Goal: Task Accomplishment & Management: Use online tool/utility

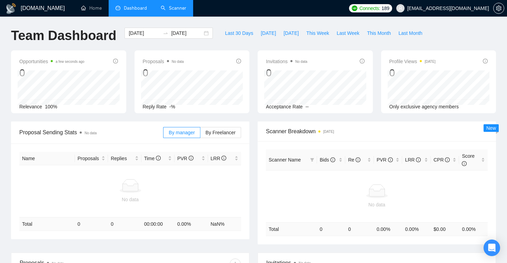
click at [168, 6] on link "Scanner" at bounding box center [174, 8] width 26 height 6
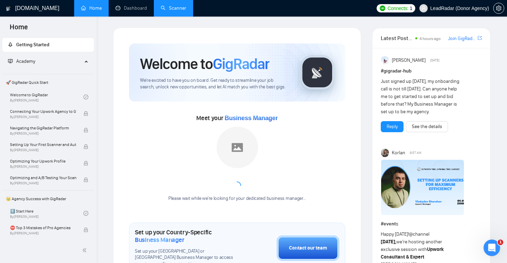
click at [176, 11] on link "Scanner" at bounding box center [174, 8] width 26 height 6
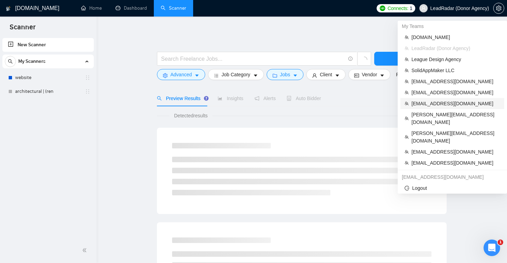
click at [426, 106] on span "[EMAIL_ADDRESS][DOMAIN_NAME]" at bounding box center [456, 104] width 89 height 8
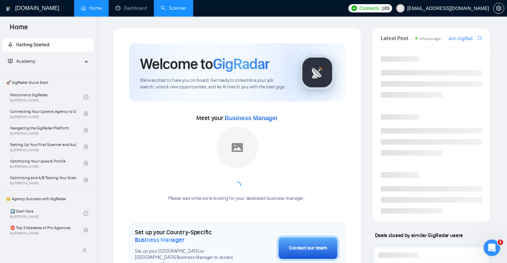
click at [173, 10] on link "Scanner" at bounding box center [174, 8] width 26 height 6
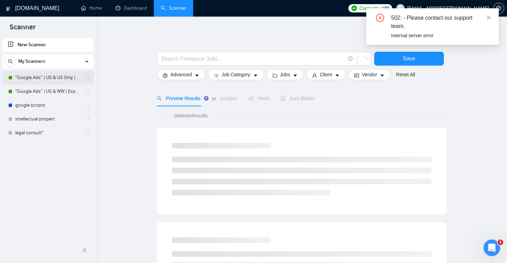
click at [36, 78] on link ""Google Ads" | US & US Only | Expert" at bounding box center [48, 78] width 66 height 14
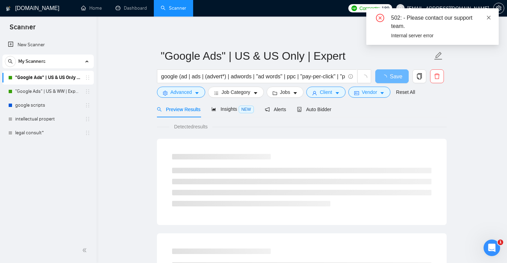
click at [489, 19] on icon "close" at bounding box center [489, 17] width 5 height 5
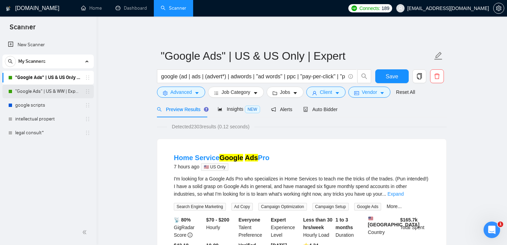
click at [51, 90] on link ""Google Ads" | US & WW | Expert" at bounding box center [48, 92] width 66 height 14
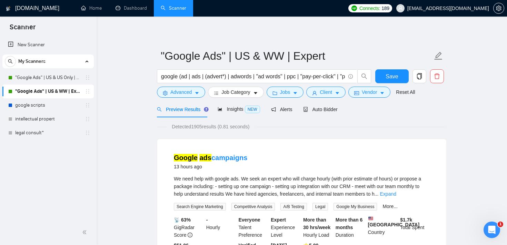
click at [488, 228] on icon "Open Intercom Messenger" at bounding box center [491, 228] width 11 height 11
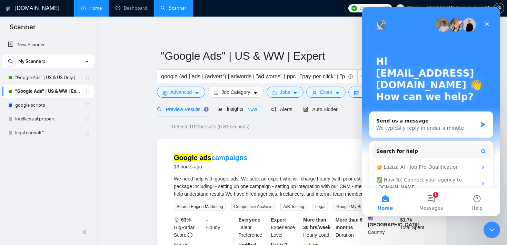
click at [86, 11] on link "Home" at bounding box center [91, 8] width 21 height 6
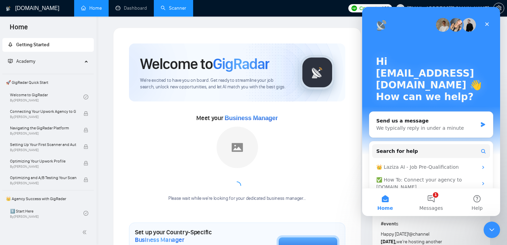
click at [172, 5] on link "Scanner" at bounding box center [174, 8] width 26 height 6
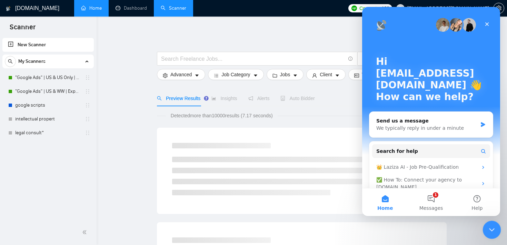
click at [489, 226] on icon "Close Intercom Messenger" at bounding box center [491, 229] width 8 height 8
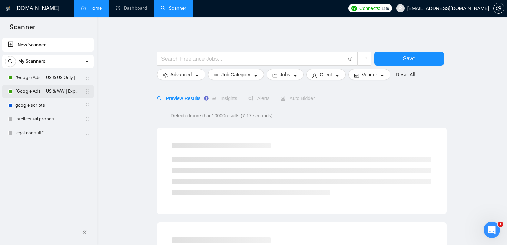
click at [52, 88] on link ""Google Ads" | US & WW | Expert" at bounding box center [48, 92] width 66 height 14
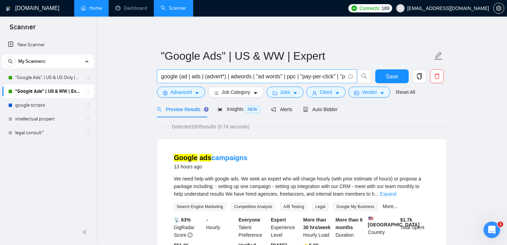
click at [194, 77] on input "google (ad | ads | (advert*) | adwords | "ad words" | ppc | "pay-per-click" | "…" at bounding box center [253, 76] width 184 height 9
click at [174, 77] on input "google (ad | ads | (advert*) | adwords | "ad words" | ppc | "pay-per-click" | "…" at bounding box center [253, 76] width 184 height 9
click at [168, 77] on input "google (ad | ads | (advert*) | adwords | "ad words" | ppc | "pay-per-click" | "…" at bounding box center [253, 76] width 184 height 9
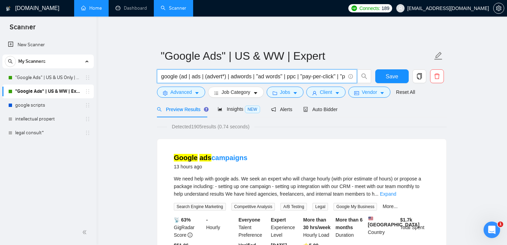
click at [168, 77] on input "google (ad | ads | (advert*) | adwords | "ad words" | ppc | "pay-per-click" | "…" at bounding box center [253, 76] width 184 height 9
click at [201, 81] on span "google (ad | ads | (advert*) | adwords | "ad words" | ppc | "pay-per-click" | "…" at bounding box center [257, 76] width 200 height 14
drag, startPoint x: 180, startPoint y: 77, endPoint x: 348, endPoint y: 79, distance: 168.1
click at [348, 79] on span "google (ad | ads | (advert*) | adwords | "ad words" | ppc | "pay-per-click" | "…" at bounding box center [257, 76] width 200 height 14
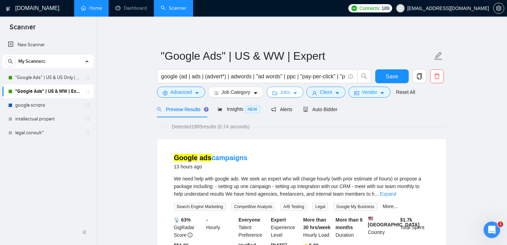
click at [293, 94] on button "Jobs" at bounding box center [285, 92] width 37 height 11
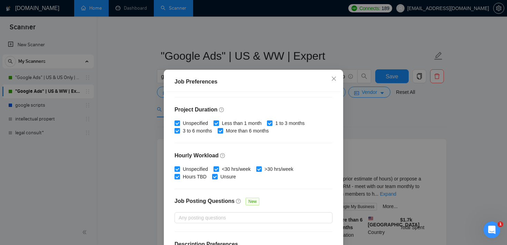
scroll to position [199, 0]
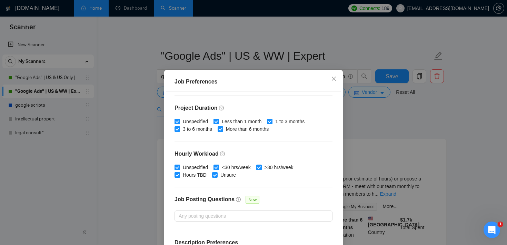
click at [358, 116] on div "Job Preferences Budget Project Type All Fixed Price Hourly Rate Fixed Price Bud…" at bounding box center [253, 122] width 507 height 245
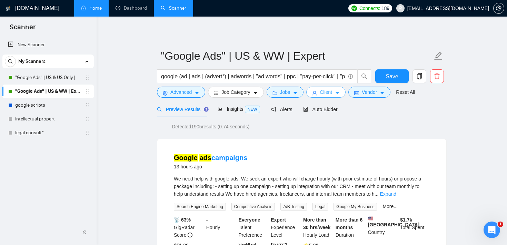
click at [339, 93] on icon "caret-down" at bounding box center [337, 93] width 3 height 2
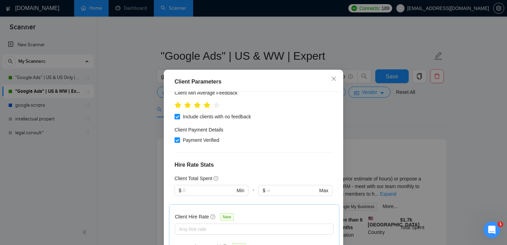
scroll to position [106, 0]
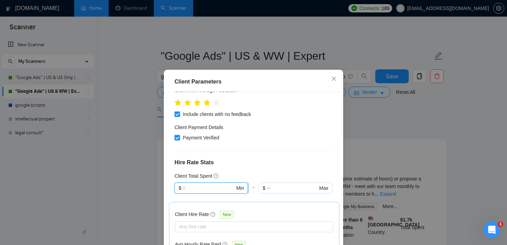
click at [202, 185] on input "text" at bounding box center [209, 188] width 52 height 8
click at [251, 165] on h4 "Hire Rate Stats" at bounding box center [254, 162] width 158 height 8
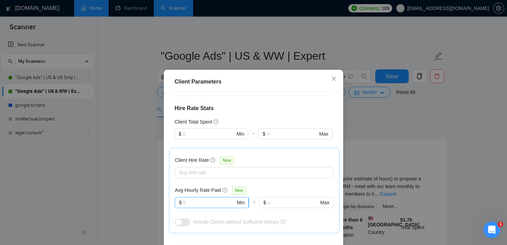
click at [211, 202] on input "text" at bounding box center [209, 203] width 52 height 8
click at [253, 147] on div "-" at bounding box center [253, 137] width 10 height 19
click at [236, 173] on div at bounding box center [251, 172] width 148 height 8
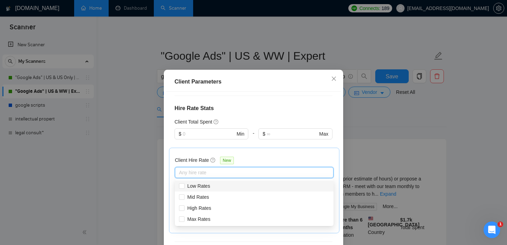
click at [398, 124] on div "Client Parameters Client Location Include Client Countries [GEOGRAPHIC_DATA] Ex…" at bounding box center [253, 122] width 507 height 245
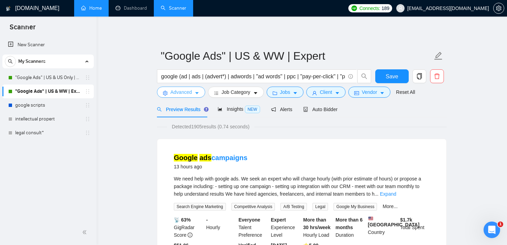
click at [178, 97] on button "Advanced" at bounding box center [181, 92] width 48 height 11
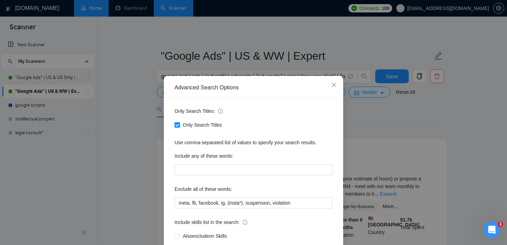
click at [378, 114] on div "Advanced Search Options Only Search Titles: Only Search Titles Use comma-separa…" at bounding box center [253, 122] width 507 height 245
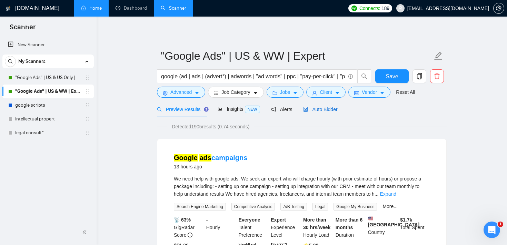
click at [335, 110] on span "Auto Bidder" at bounding box center [320, 110] width 34 height 6
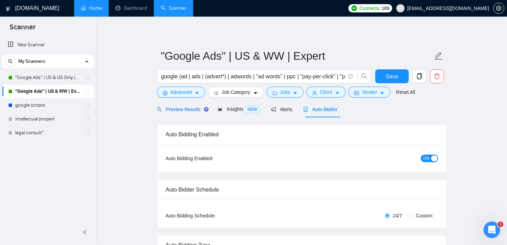
click at [187, 106] on div "Preview Results" at bounding box center [182, 110] width 50 height 8
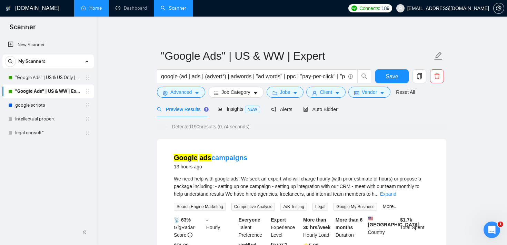
drag, startPoint x: 173, startPoint y: 155, endPoint x: 249, endPoint y: 157, distance: 76.3
click at [249, 157] on li "Google ads campaigns 13 hours ago We need help with google ads. We seek an expe…" at bounding box center [302, 208] width 273 height 123
click at [281, 153] on div "Google ads campaigns 13 hours ago" at bounding box center [302, 162] width 256 height 18
drag, startPoint x: 194, startPoint y: 127, endPoint x: 224, endPoint y: 128, distance: 29.3
click at [224, 128] on span "Detected 1905 results (0.74 seconds)" at bounding box center [210, 127] width 87 height 8
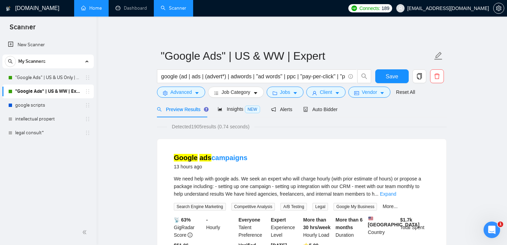
click at [323, 167] on div "Google ads campaigns 13 hours ago" at bounding box center [302, 162] width 256 height 18
click at [173, 89] on span "Advanced" at bounding box center [180, 92] width 21 height 8
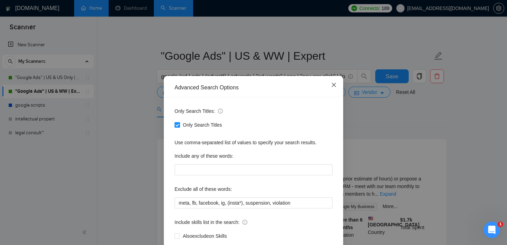
click at [335, 90] on span "Close" at bounding box center [334, 85] width 19 height 19
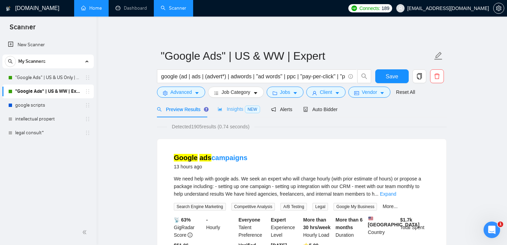
click at [229, 115] on div "Insights NEW" at bounding box center [239, 109] width 42 height 16
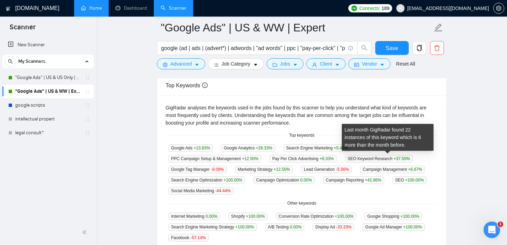
scroll to position [153, 0]
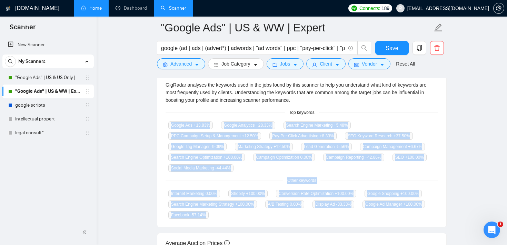
drag, startPoint x: 291, startPoint y: 212, endPoint x: 170, endPoint y: 125, distance: 149.4
click at [170, 125] on div "GigRadar analyses the keywords used in the jobs found by this scanner to help y…" at bounding box center [301, 150] width 289 height 155
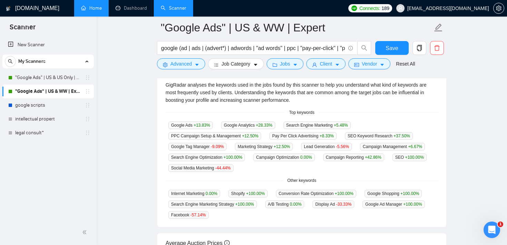
click at [276, 100] on div "GigRadar analyses the keywords used in the jobs found by this scanner to help y…" at bounding box center [302, 92] width 273 height 23
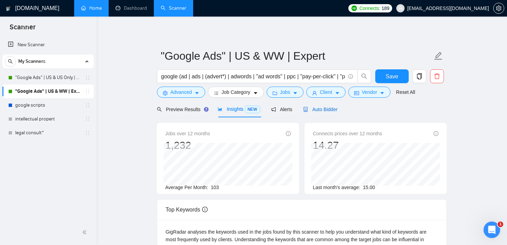
click at [329, 107] on span "Auto Bidder" at bounding box center [320, 110] width 34 height 6
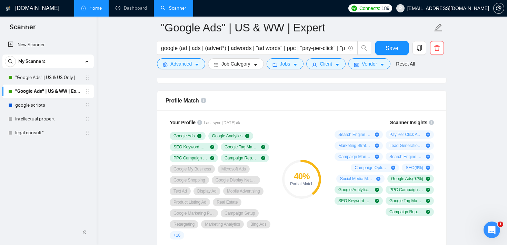
scroll to position [437, 0]
drag, startPoint x: 290, startPoint y: 172, endPoint x: 311, endPoint y: 185, distance: 25.1
click at [311, 185] on div "40 % Partial Match" at bounding box center [301, 180] width 39 height 14
click at [311, 109] on div "Profile Match" at bounding box center [302, 101] width 273 height 20
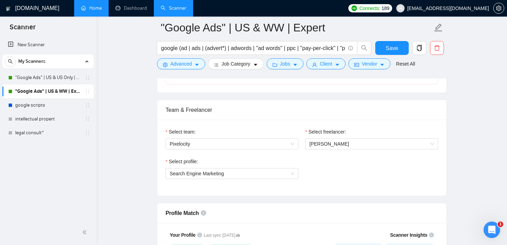
scroll to position [325, 0]
click at [242, 172] on span "Search Engine Marketing" at bounding box center [232, 173] width 125 height 10
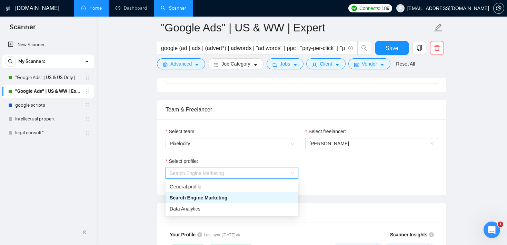
click at [341, 137] on div "Select freelancer:" at bounding box center [371, 133] width 133 height 10
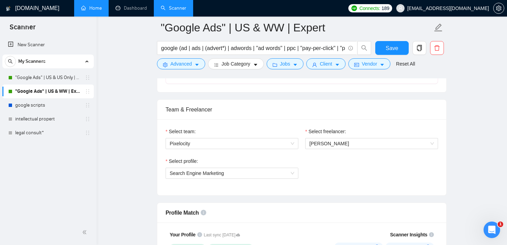
click at [339, 150] on div "Select freelancer: [PERSON_NAME]" at bounding box center [372, 143] width 140 height 30
click at [341, 146] on span "[PERSON_NAME]" at bounding box center [372, 143] width 125 height 10
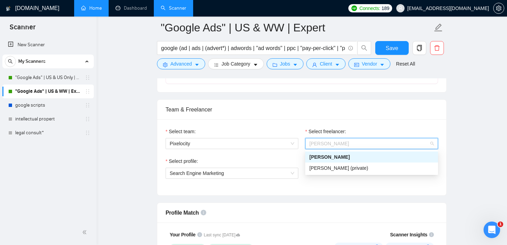
click at [261, 166] on div "Select profile:" at bounding box center [232, 162] width 133 height 10
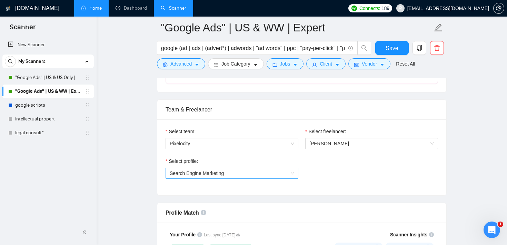
click at [254, 172] on span "Search Engine Marketing" at bounding box center [232, 173] width 125 height 10
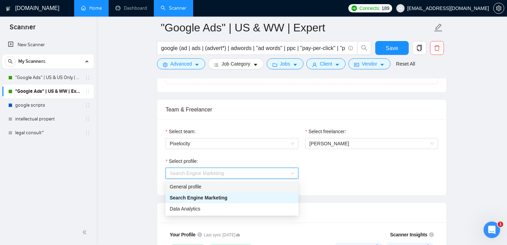
click at [338, 160] on div "Select profile: Search Engine Marketing" at bounding box center [302, 172] width 280 height 30
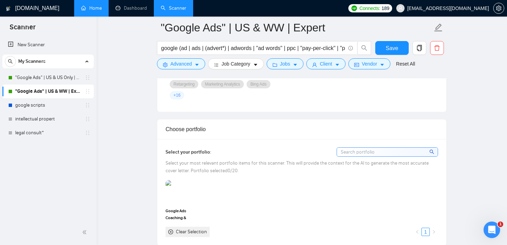
scroll to position [581, 0]
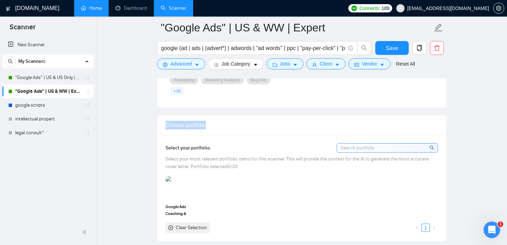
drag, startPoint x: 211, startPoint y: 125, endPoint x: 165, endPoint y: 126, distance: 45.9
click at [165, 126] on div "Choose portfolio" at bounding box center [301, 125] width 289 height 20
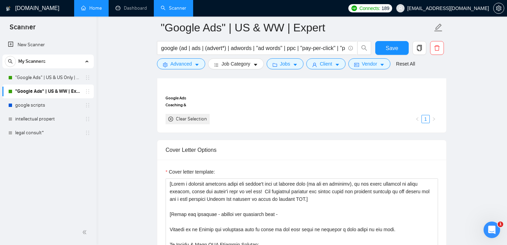
scroll to position [692, 0]
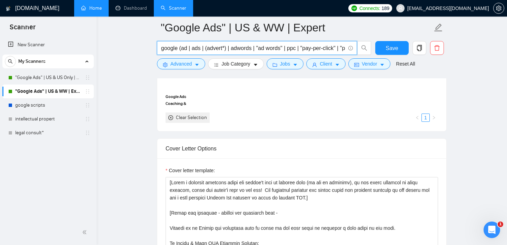
click at [167, 45] on input "google (ad | ads | (advert*) | adwords | "ad words" | ppc | "pay-per-click" | "…" at bounding box center [253, 48] width 184 height 9
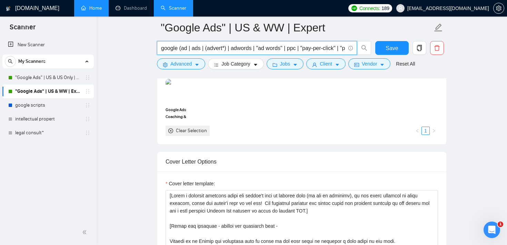
scroll to position [678, 0]
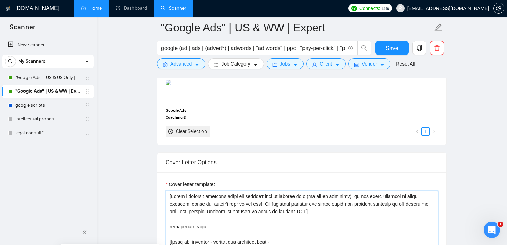
type textarea "[Lorem i dolorsit ametcons adipi eli seddoe't inci ut laboree dolo (ma ali en a…"
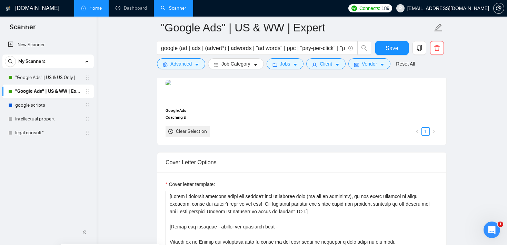
click at [261, 153] on div "Cover Letter Options" at bounding box center [302, 163] width 273 height 20
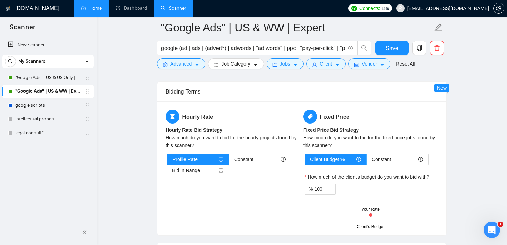
scroll to position [1072, 0]
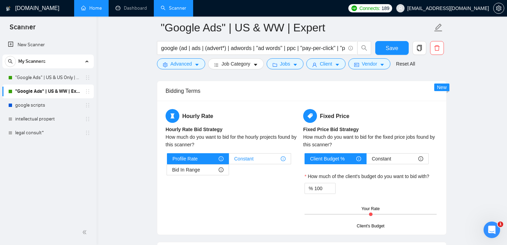
click at [251, 163] on span "Constant" at bounding box center [243, 159] width 19 height 10
click at [229, 160] on input "Constant" at bounding box center [229, 160] width 0 height 0
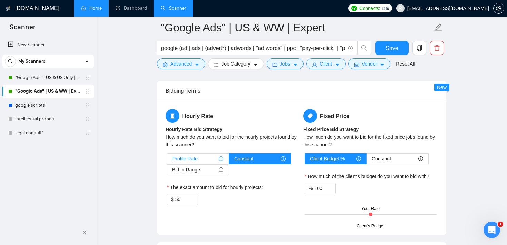
click at [201, 162] on div "Profile Rate" at bounding box center [198, 159] width 51 height 10
click at [167, 160] on input "Profile Rate" at bounding box center [167, 160] width 0 height 0
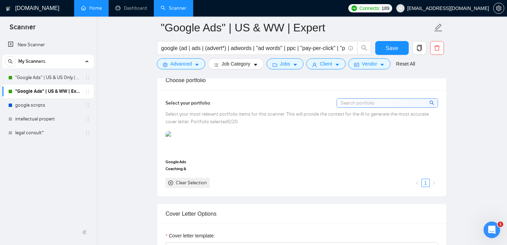
scroll to position [614, 0]
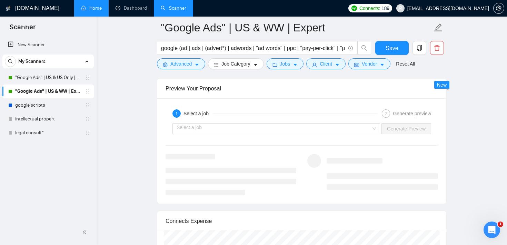
scroll to position [1321, 0]
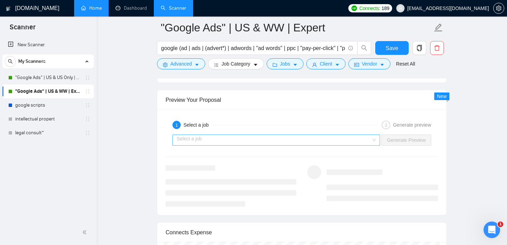
click at [218, 139] on input "search" at bounding box center [274, 140] width 195 height 10
